Goal: Information Seeking & Learning: Check status

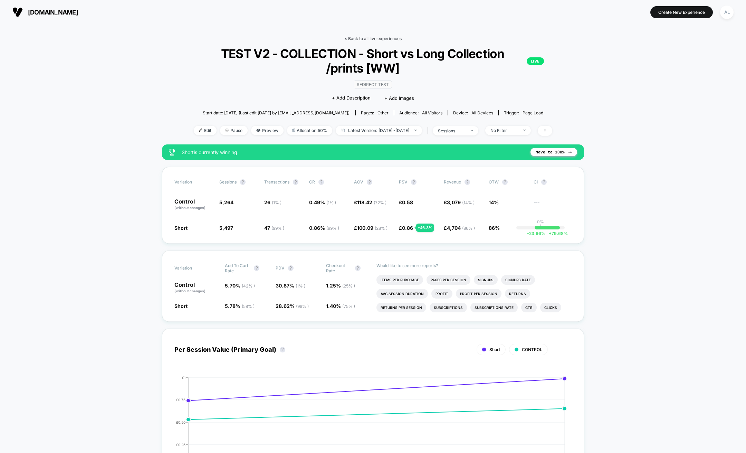
click at [380, 38] on link "< Back to all live experiences" at bounding box center [372, 38] width 57 height 5
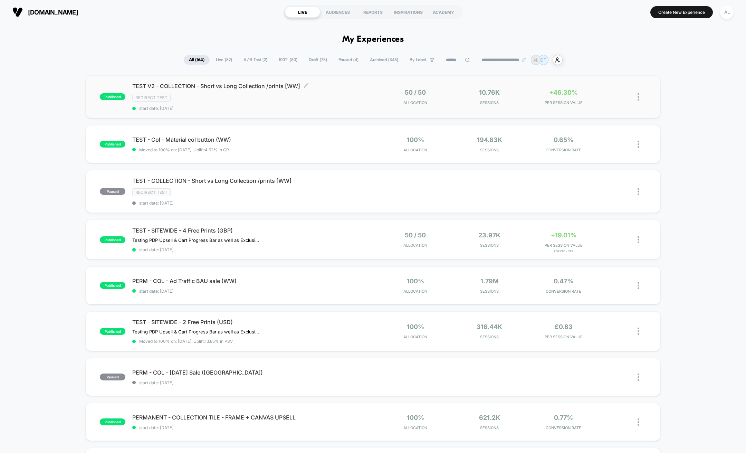
click at [330, 104] on div "TEST V2 - COLLECTION - Short vs Long Collection /prints [WW] Click to edit expe…" at bounding box center [252, 97] width 240 height 28
